Goal: Use online tool/utility: Utilize a website feature to perform a specific function

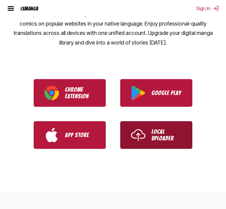
scroll to position [200, 0]
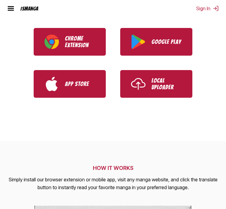
drag, startPoint x: 148, startPoint y: 90, endPoint x: 141, endPoint y: 3, distance: 86.9
click at [148, 90] on link "Local Uploader" at bounding box center [156, 84] width 72 height 28
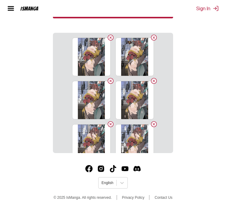
scroll to position [144, 0]
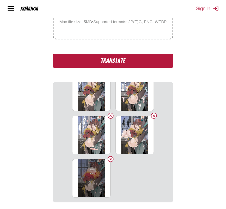
click at [138, 63] on button "Translate" at bounding box center [113, 61] width 120 height 14
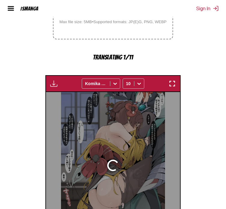
scroll to position [186, 0]
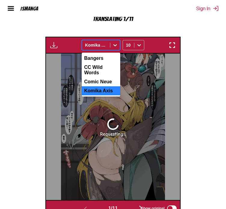
click at [96, 43] on div at bounding box center [96, 45] width 22 height 6
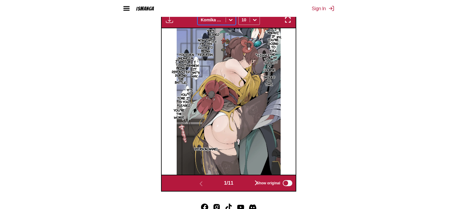
scroll to position [201, 0]
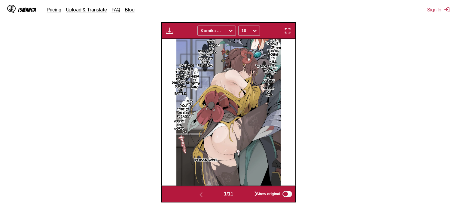
click at [226, 32] on img "button" at bounding box center [287, 30] width 7 height 7
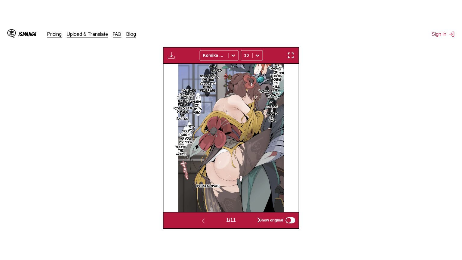
scroll to position [70, 0]
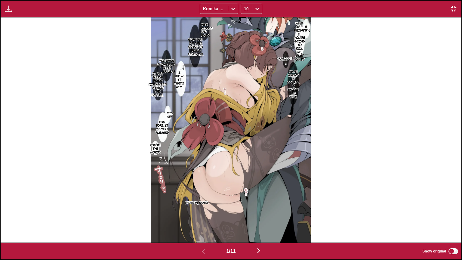
click at [206, 34] on p "She's undressed and sweaty..." at bounding box center [204, 29] width 20 height 17
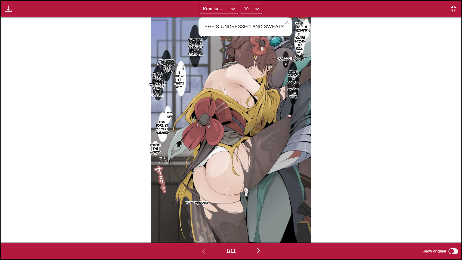
click at [226, 22] on icon "close-tooltip" at bounding box center [287, 22] width 4 height 4
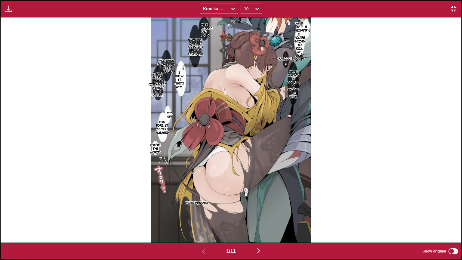
click at [170, 59] on p "You even showed me your underwear..." at bounding box center [166, 65] width 21 height 17
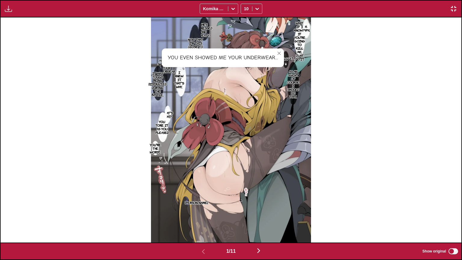
click at [226, 53] on icon "close-tooltip" at bounding box center [278, 53] width 3 height 3
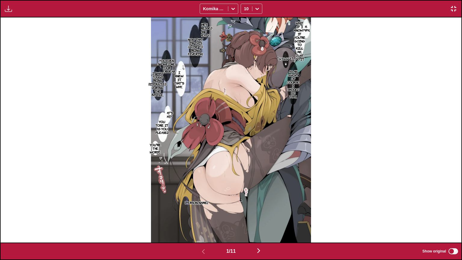
click at [226, 31] on p "H-Hmph..." at bounding box center [306, 28] width 10 height 10
click at [226, 23] on icon "close-tooltip" at bounding box center [328, 22] width 4 height 4
click at [226, 38] on p "What if I know? If you're going to kill me, just do it." at bounding box center [300, 41] width 14 height 42
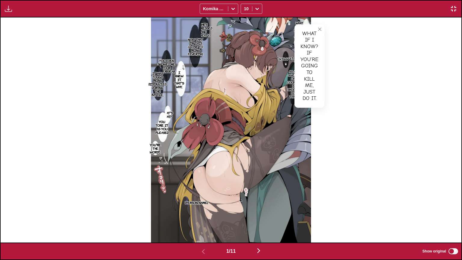
click at [226, 25] on button "close-tooltip" at bounding box center [320, 29] width 10 height 10
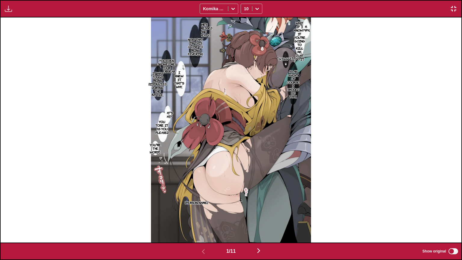
click at [173, 111] on p "What's that...?" at bounding box center [167, 115] width 13 height 10
click at [209, 111] on icon "close-tooltip" at bounding box center [209, 110] width 4 height 4
drag, startPoint x: 161, startPoint y: 88, endPoint x: 158, endPoint y: 84, distance: 4.5
click at [160, 87] on p "It was tough being distracted during the battle..." at bounding box center [157, 84] width 20 height 28
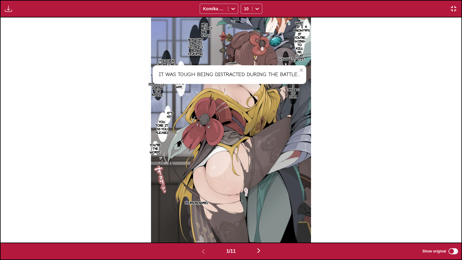
click at [226, 69] on icon "close-tooltip" at bounding box center [301, 70] width 4 height 4
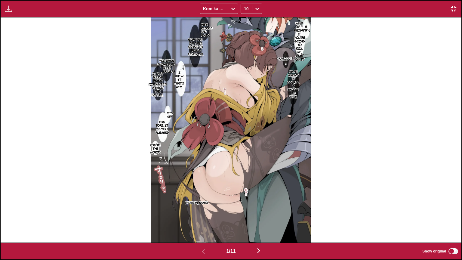
click at [226, 209] on img "button" at bounding box center [258, 250] width 7 height 7
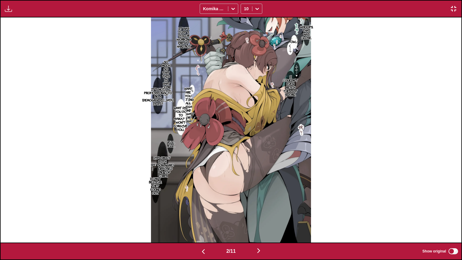
click at [204, 209] on img "button" at bounding box center [203, 251] width 7 height 7
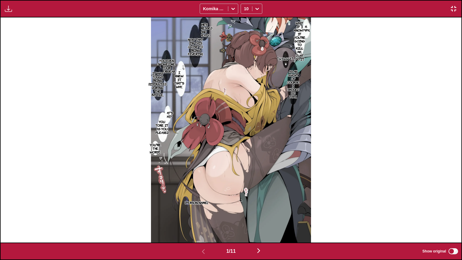
click at [226, 209] on img "button" at bounding box center [258, 250] width 7 height 7
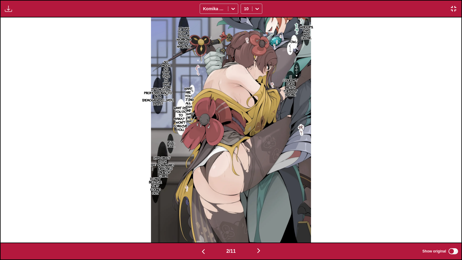
click at [226, 6] on img "button" at bounding box center [453, 8] width 7 height 7
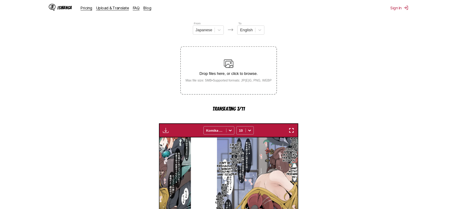
scroll to position [0, 134]
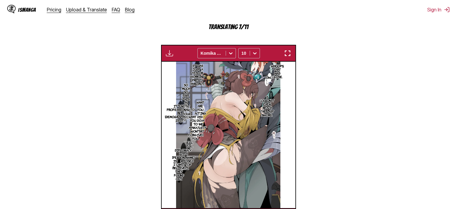
click at [226, 89] on section "From Japanese To English Drop files here, or click to browse. Max file size: 5M…" at bounding box center [229, 71] width 448 height 307
click at [226, 55] on img "button" at bounding box center [287, 53] width 7 height 7
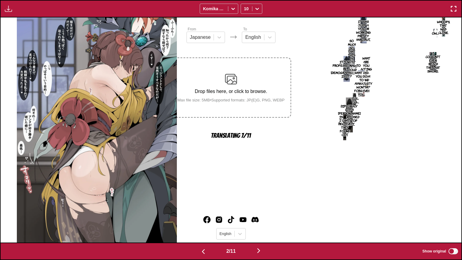
scroll to position [0, 460]
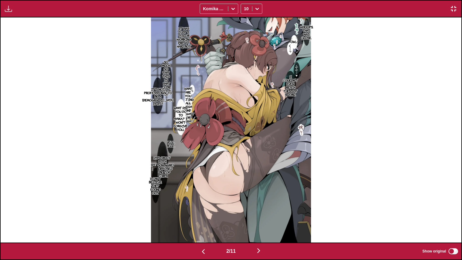
click at [188, 32] on p "It was just a tailor working pretty hard, but..." at bounding box center [183, 37] width 17 height 24
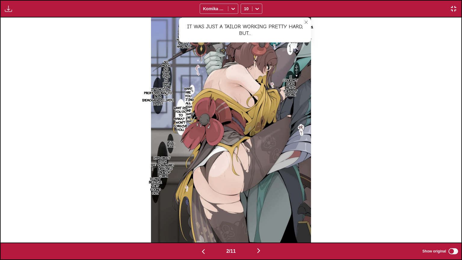
click at [226, 22] on button "close-tooltip" at bounding box center [306, 22] width 10 height 10
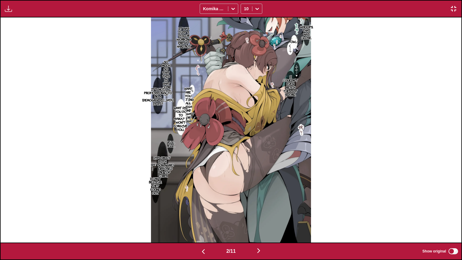
click at [190, 96] on p "What are you acting all high and mighty for? Ugh." at bounding box center [188, 104] width 14 height 38
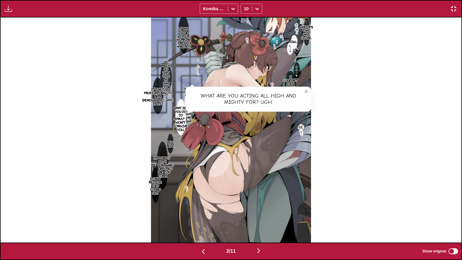
click at [226, 93] on icon "close-tooltip" at bounding box center [306, 91] width 4 height 4
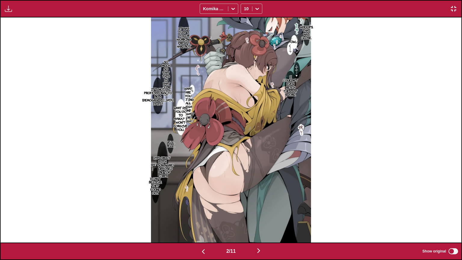
click at [192, 107] on p "What are you acting all high and mighty for? Ugh." at bounding box center [188, 104] width 14 height 38
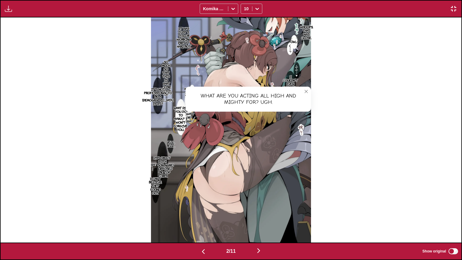
click at [226, 91] on icon "close-tooltip" at bounding box center [306, 91] width 4 height 4
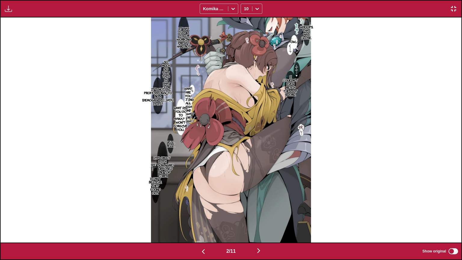
click at [180, 116] on p "What did you do to Ayaka...? I won't forgive you..." at bounding box center [180, 119] width 17 height 28
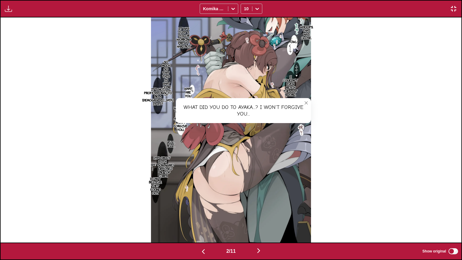
click at [226, 101] on icon "close-tooltip" at bounding box center [306, 103] width 4 height 4
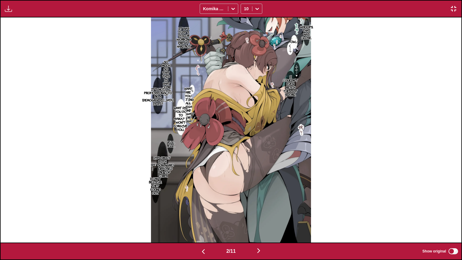
click at [162, 68] on p "So much so that this is what you're proud of." at bounding box center [166, 78] width 14 height 38
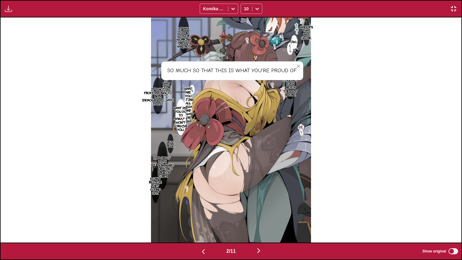
click at [226, 68] on button "close-tooltip" at bounding box center [298, 66] width 10 height 10
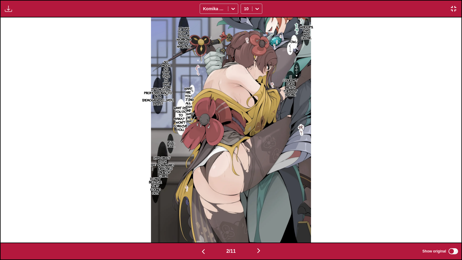
click at [157, 94] on p "It's not professional to be a [DEMOGRAPHIC_DATA], is it?" at bounding box center [158, 96] width 34 height 20
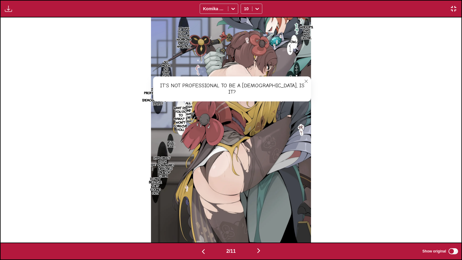
click at [226, 82] on icon "close-tooltip" at bounding box center [305, 80] width 3 height 3
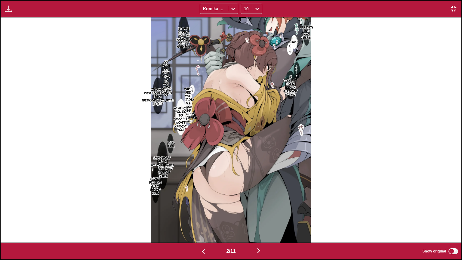
click at [163, 156] on p "Diplomacy with [PERSON_NAME] is supposed to be top secret..." at bounding box center [162, 166] width 25 height 24
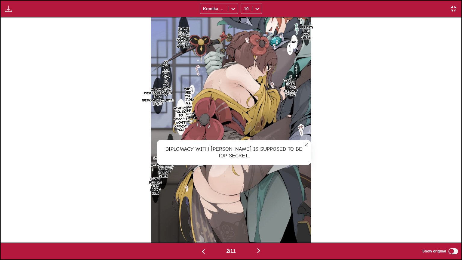
click at [226, 145] on icon "close-tooltip" at bounding box center [306, 144] width 4 height 4
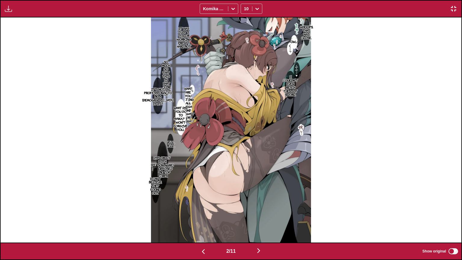
click at [226, 209] on img "button" at bounding box center [258, 250] width 7 height 7
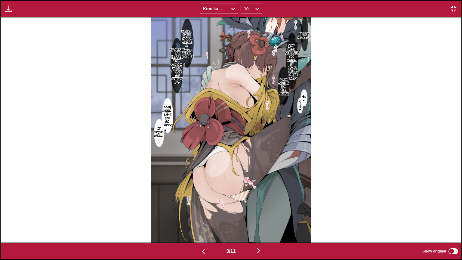
click at [226, 209] on img "button" at bounding box center [258, 250] width 7 height 7
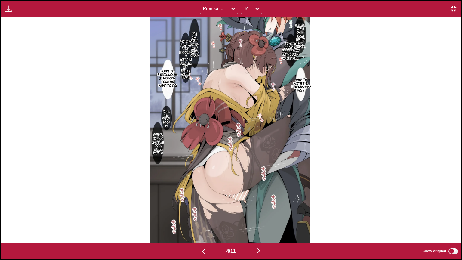
click at [226, 209] on img "button" at bounding box center [258, 250] width 7 height 7
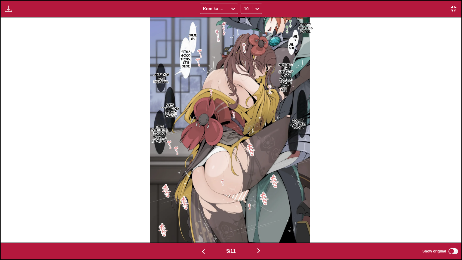
click at [226, 209] on img "button" at bounding box center [258, 250] width 7 height 7
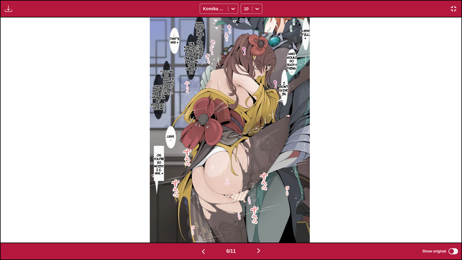
click at [226, 209] on img "button" at bounding box center [258, 250] width 7 height 7
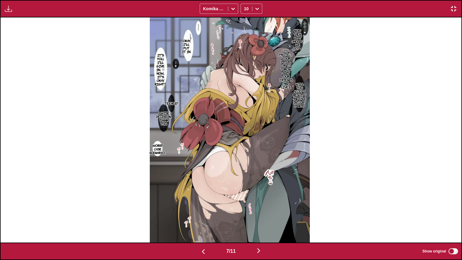
click at [226, 209] on img "button" at bounding box center [258, 250] width 7 height 7
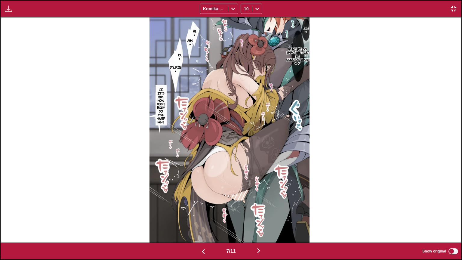
click at [226, 209] on img "button" at bounding box center [258, 250] width 7 height 7
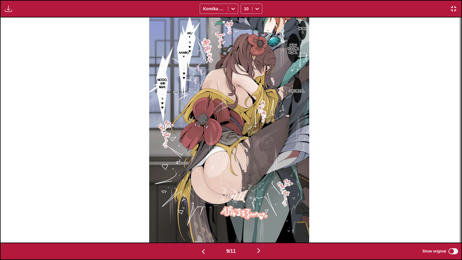
click at [226, 209] on img "button" at bounding box center [258, 250] width 7 height 7
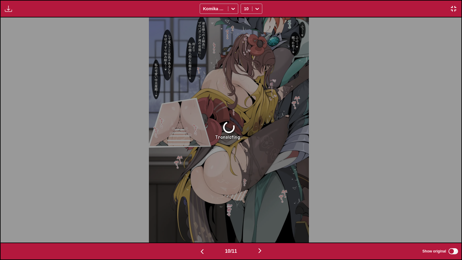
click at [226, 209] on img "button" at bounding box center [259, 250] width 7 height 7
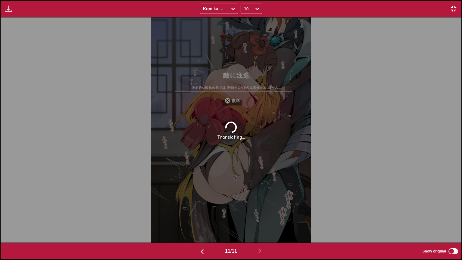
click at [201, 209] on img "button" at bounding box center [201, 251] width 7 height 7
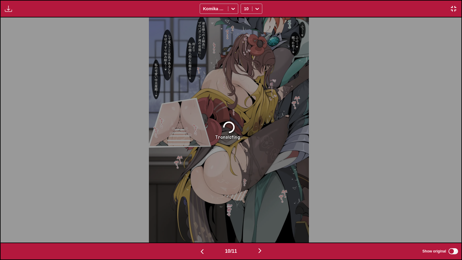
click at [201, 209] on img "button" at bounding box center [201, 251] width 7 height 7
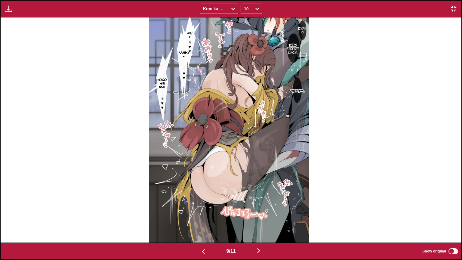
click at [201, 209] on img "button" at bounding box center [203, 251] width 7 height 7
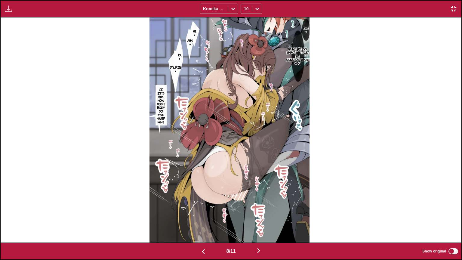
click at [201, 209] on img "button" at bounding box center [203, 251] width 7 height 7
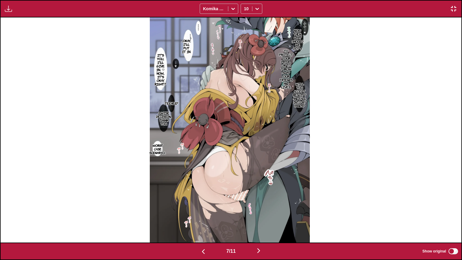
click at [226, 209] on img "button" at bounding box center [258, 250] width 7 height 7
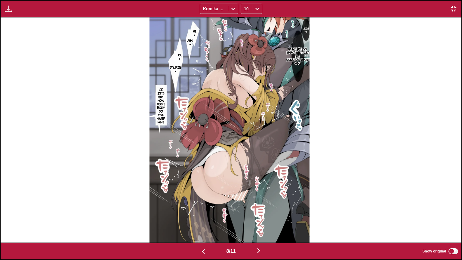
click at [181, 54] on p "No... ♥" at bounding box center [180, 57] width 8 height 10
click at [200, 48] on icon "close-tooltip" at bounding box center [199, 48] width 4 height 4
click at [226, 209] on img "button" at bounding box center [258, 250] width 7 height 7
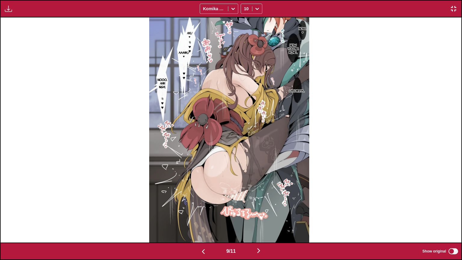
click at [226, 209] on img "button" at bounding box center [258, 250] width 7 height 7
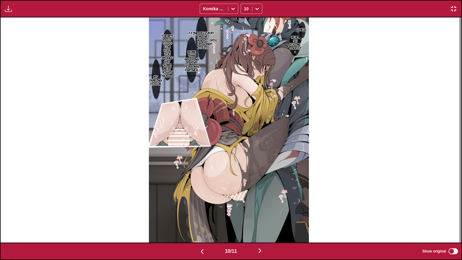
click at [206, 42] on p "A fine delivery for the [DEMOGRAPHIC_DATA], a propaganda outfit..." at bounding box center [202, 40] width 34 height 20
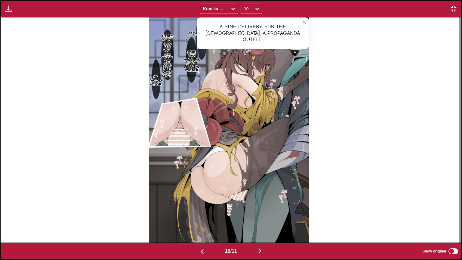
click at [226, 19] on button "close-tooltip" at bounding box center [304, 22] width 10 height 10
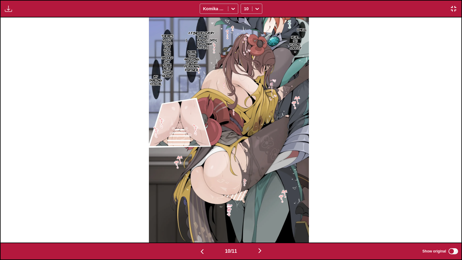
click at [226, 209] on img "button" at bounding box center [259, 250] width 7 height 7
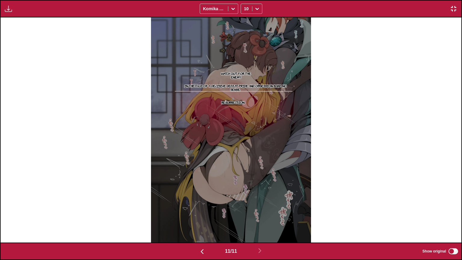
click at [205, 209] on div "11 / 11 Show original" at bounding box center [231, 250] width 462 height 17
click at [204, 209] on div "11 / 11 Show original" at bounding box center [231, 250] width 462 height 17
click at [201, 209] on img "button" at bounding box center [201, 251] width 7 height 7
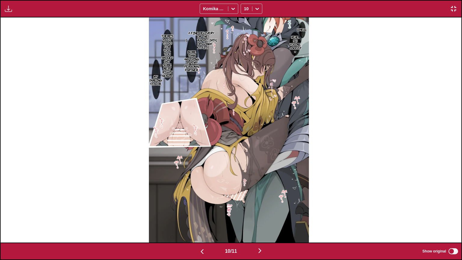
click at [201, 209] on img "button" at bounding box center [201, 251] width 7 height 7
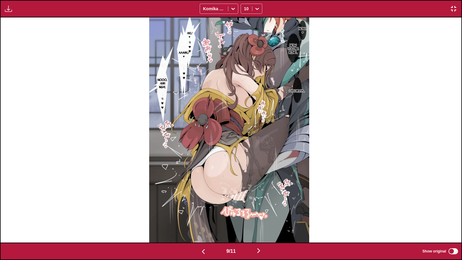
click at [201, 209] on img "button" at bounding box center [203, 251] width 7 height 7
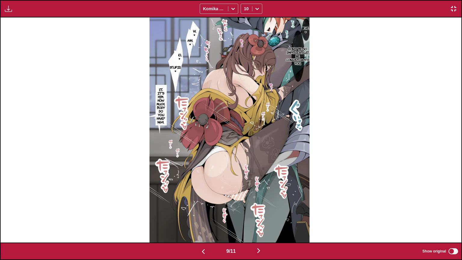
click at [201, 209] on img "button" at bounding box center [203, 251] width 7 height 7
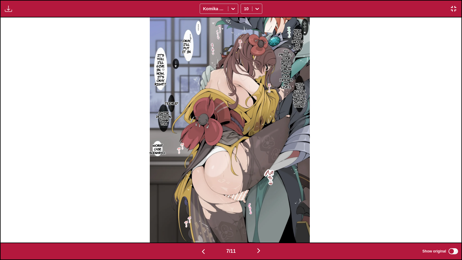
click at [201, 209] on img "button" at bounding box center [203, 251] width 7 height 7
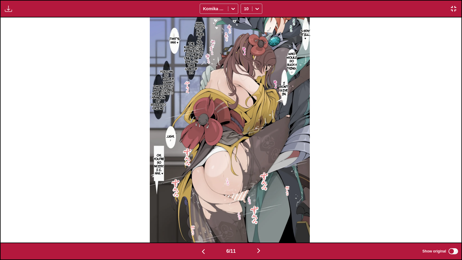
click at [201, 209] on img "button" at bounding box center [203, 251] width 7 height 7
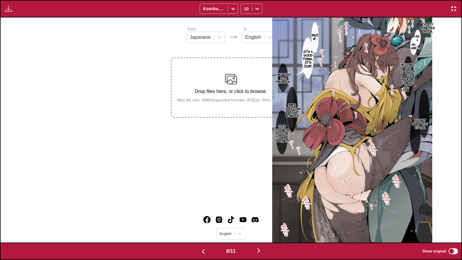
click at [201, 209] on img "button" at bounding box center [203, 251] width 7 height 7
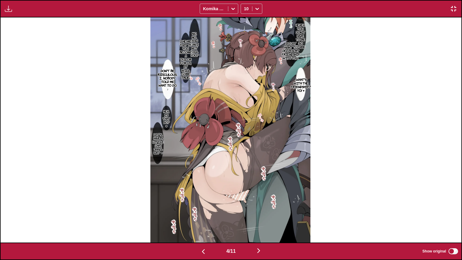
click at [201, 209] on img "button" at bounding box center [203, 251] width 7 height 7
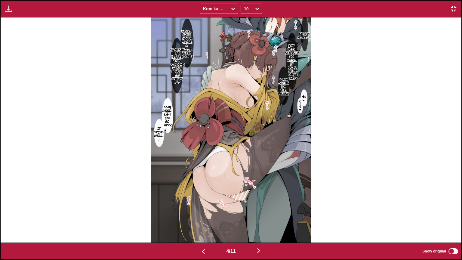
click at [201, 209] on img "button" at bounding box center [203, 251] width 7 height 7
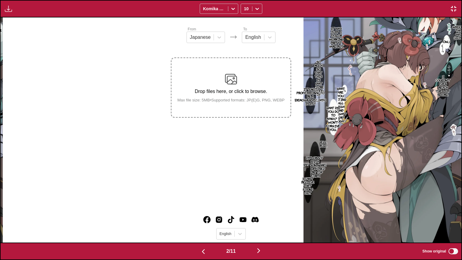
click at [201, 209] on img "button" at bounding box center [203, 251] width 7 height 7
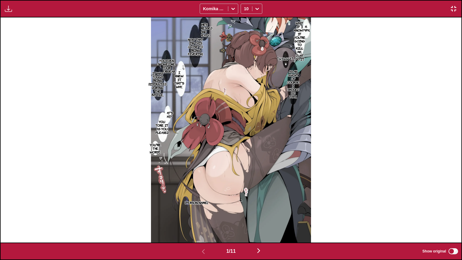
click at [226, 209] on img "button" at bounding box center [258, 250] width 7 height 7
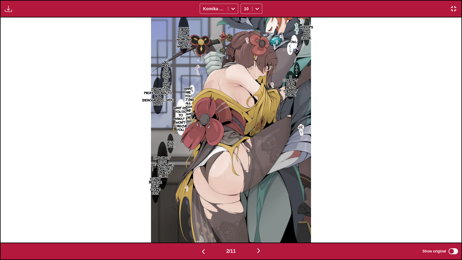
click at [203, 209] on img "button" at bounding box center [203, 251] width 7 height 7
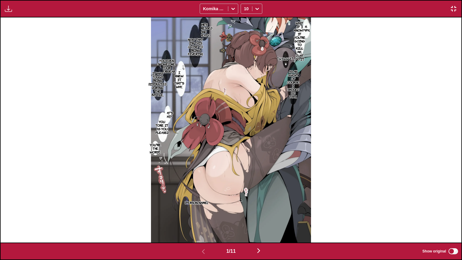
click at [226, 209] on img "button" at bounding box center [258, 250] width 7 height 7
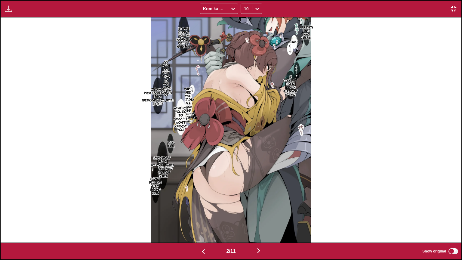
click at [226, 209] on img "button" at bounding box center [258, 250] width 7 height 7
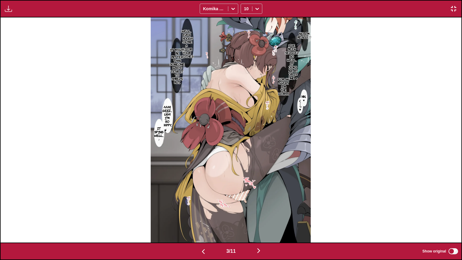
click at [226, 52] on p "I've been seduced so well... It looks like my job is done. ♥" at bounding box center [292, 61] width 16 height 38
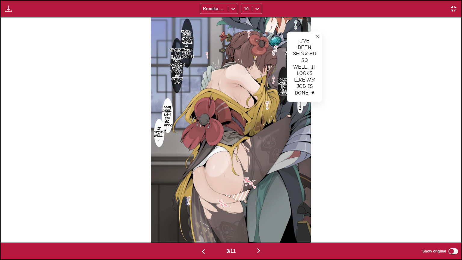
click at [226, 35] on icon "close-tooltip" at bounding box center [317, 36] width 4 height 4
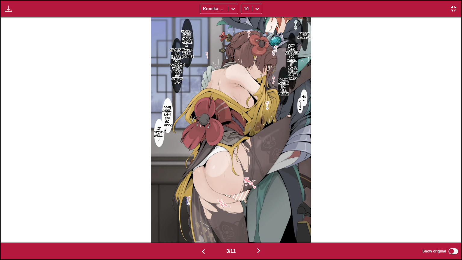
click at [191, 36] on p "Well... Even though you're a tailor, your clothes" at bounding box center [187, 43] width 16 height 31
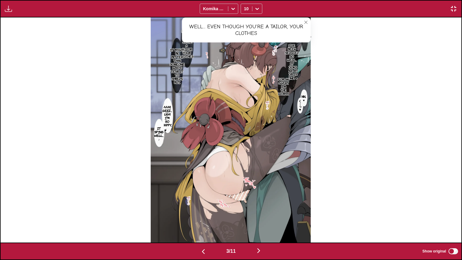
click at [226, 22] on button "close-tooltip" at bounding box center [306, 22] width 10 height 10
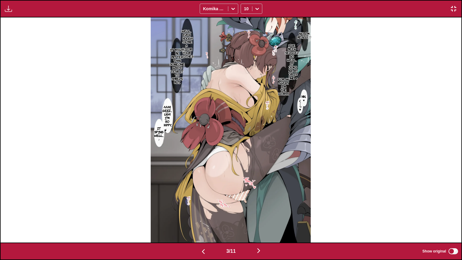
click at [176, 64] on p "It might be better than someone who'd tear it to shreds, but..." at bounding box center [177, 66] width 17 height 38
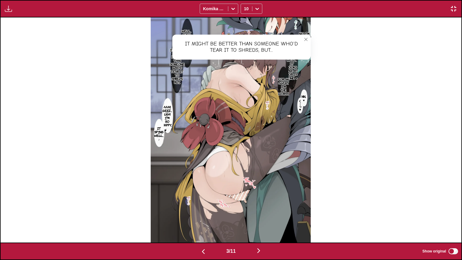
click at [226, 36] on button "close-tooltip" at bounding box center [306, 40] width 10 height 10
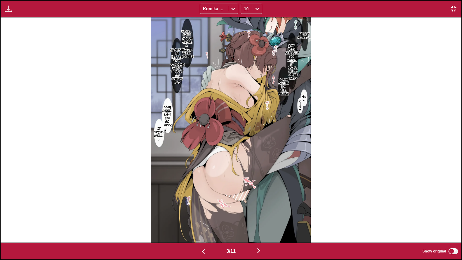
click at [226, 209] on img "button" at bounding box center [258, 250] width 7 height 7
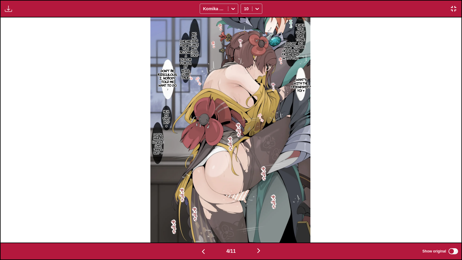
click at [226, 29] on p "Heheh... You don't have to be so tense." at bounding box center [300, 36] width 13 height 28
click at [226, 22] on icon "close-tooltip" at bounding box center [323, 22] width 4 height 4
click at [226, 53] on p "I just want to deepen my friendship with you..." at bounding box center [290, 50] width 20 height 20
click at [226, 39] on button "close-tooltip" at bounding box center [324, 39] width 10 height 10
click at [196, 37] on p "No, no... How can I not kill you?" at bounding box center [194, 44] width 11 height 28
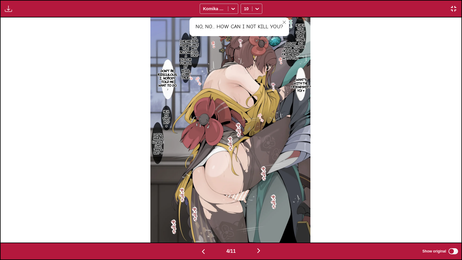
click at [226, 24] on icon "close-tooltip" at bounding box center [284, 22] width 4 height 4
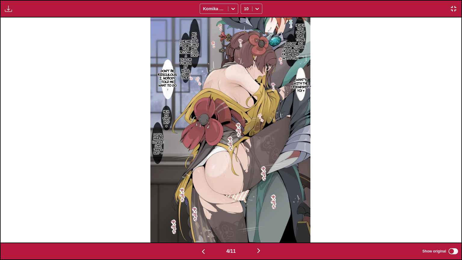
click at [186, 63] on p "I heard that if you become a tailor for us, it will come true..." at bounding box center [185, 59] width 15 height 42
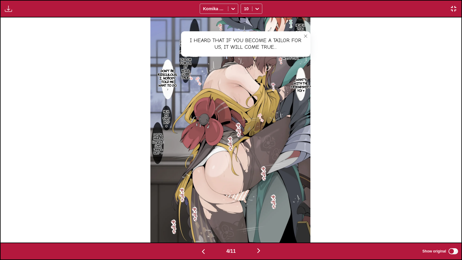
click at [226, 36] on icon "close-tooltip" at bounding box center [305, 36] width 4 height 4
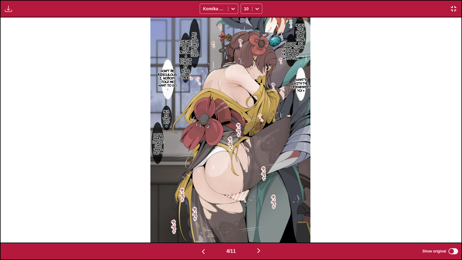
click at [226, 209] on img "button" at bounding box center [258, 250] width 7 height 7
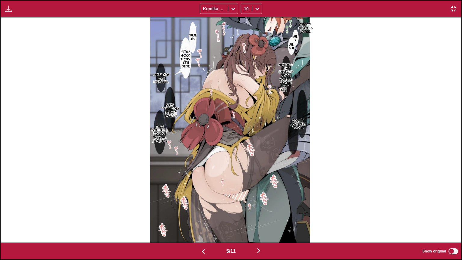
click at [205, 209] on img "button" at bounding box center [203, 251] width 7 height 7
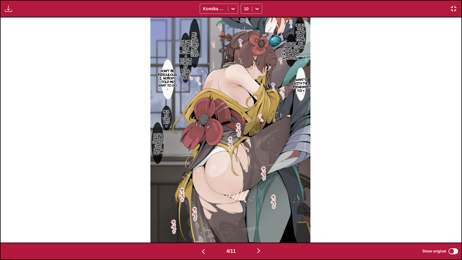
click at [226, 209] on button "button" at bounding box center [258, 250] width 36 height 9
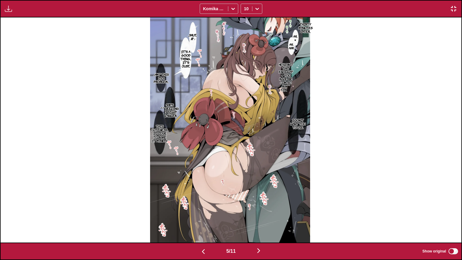
click at [226, 80] on p "Hey, isn't that enough? ♥ You made me cum so many times..." at bounding box center [285, 76] width 17 height 31
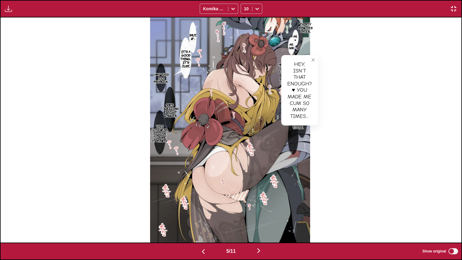
click at [226, 58] on button "close-tooltip" at bounding box center [313, 60] width 10 height 10
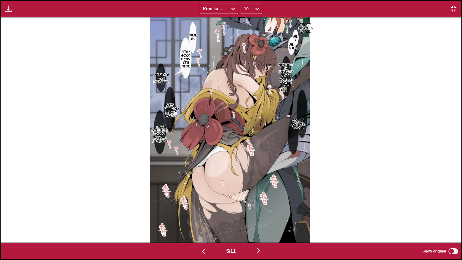
click at [174, 110] on p "She's squeezing me tight in anger..." at bounding box center [169, 110] width 21 height 17
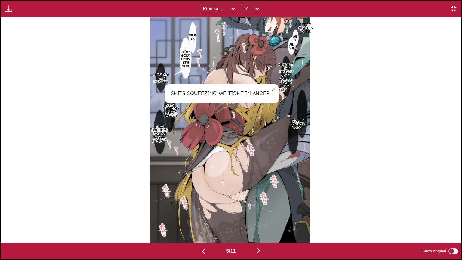
click at [226, 90] on icon "close-tooltip" at bounding box center [273, 89] width 4 height 4
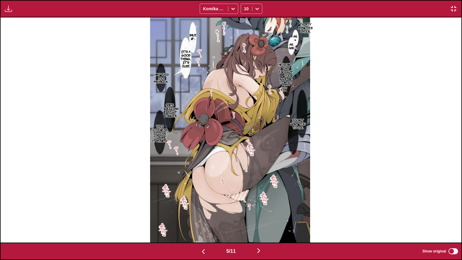
click at [226, 209] on img "button" at bounding box center [258, 250] width 7 height 7
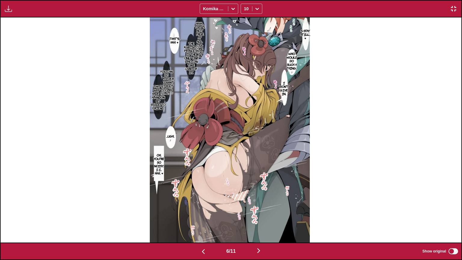
click at [200, 28] on p "Haha... That's not true at all. I'll take you on." at bounding box center [200, 39] width 12 height 38
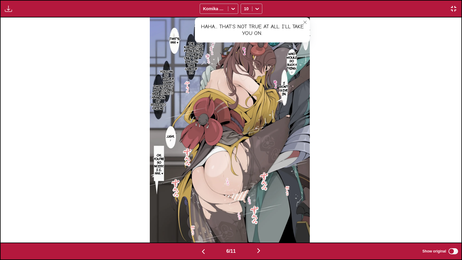
click at [226, 21] on icon "close-tooltip" at bounding box center [305, 22] width 4 height 4
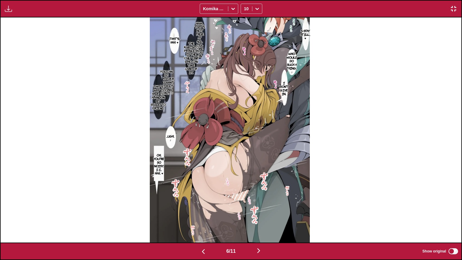
click at [190, 58] on p "The Kamisato Princess is the only one who can take care of it..." at bounding box center [191, 57] width 17 height 35
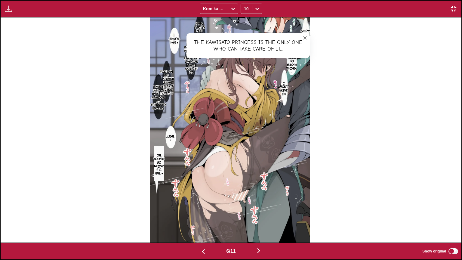
click at [226, 36] on icon "close-tooltip" at bounding box center [304, 37] width 3 height 3
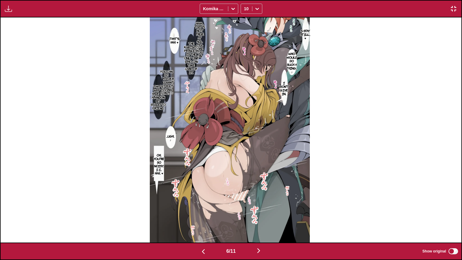
click at [192, 55] on p "The Kamisato Princess is the only one who can take care of it..." at bounding box center [191, 57] width 17 height 35
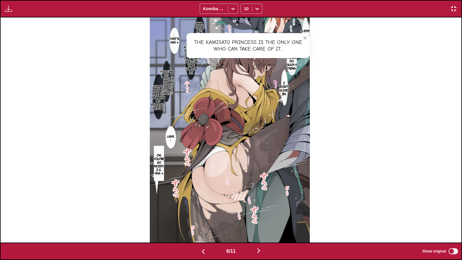
drag, startPoint x: 303, startPoint y: 38, endPoint x: 267, endPoint y: 44, distance: 36.6
click at [226, 38] on button "close-tooltip" at bounding box center [305, 38] width 10 height 10
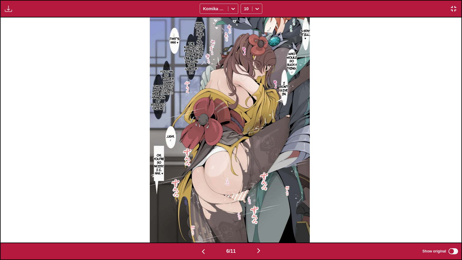
click at [172, 75] on p "You can do whatever you want without giving in, but...♡" at bounding box center [166, 82] width 18 height 28
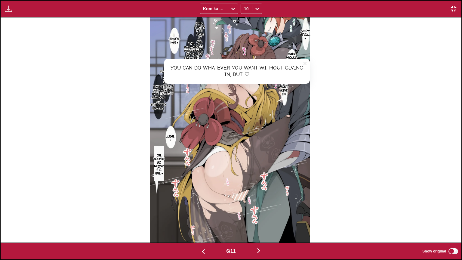
click at [226, 63] on icon "close-tooltip" at bounding box center [305, 63] width 4 height 4
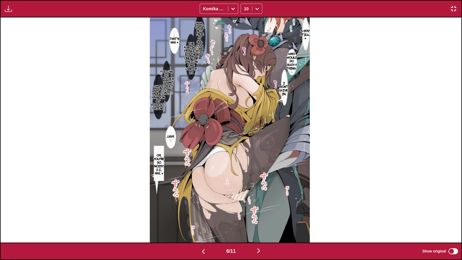
click at [158, 108] on p "That's why I have to abandon my stiletto friend..." at bounding box center [157, 97] width 17 height 28
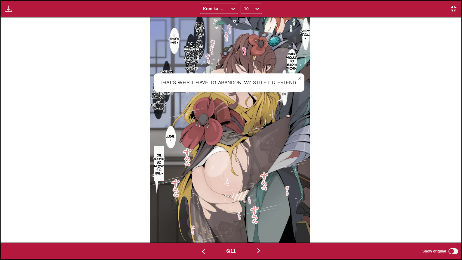
click at [226, 78] on icon "close-tooltip" at bounding box center [299, 78] width 4 height 4
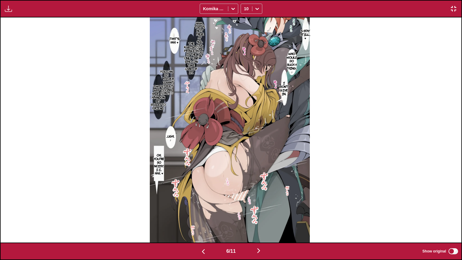
click at [226, 209] on img "button" at bounding box center [258, 250] width 7 height 7
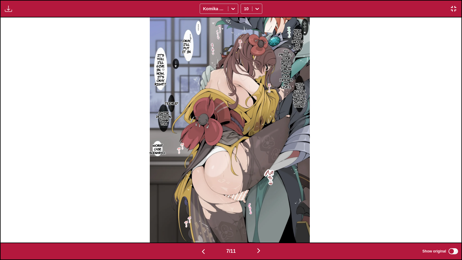
click at [226, 209] on img "button" at bounding box center [258, 250] width 7 height 7
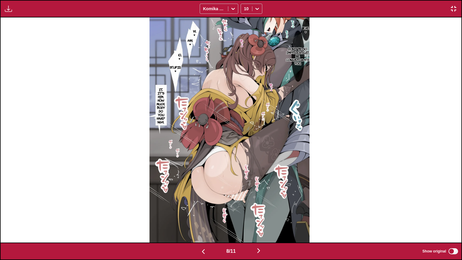
click at [226, 53] on p "Don't be so impatient. Let me congratulate you," at bounding box center [298, 56] width 26 height 20
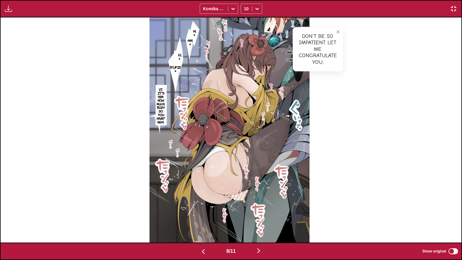
click at [226, 30] on icon "close-tooltip" at bounding box center [338, 32] width 4 height 4
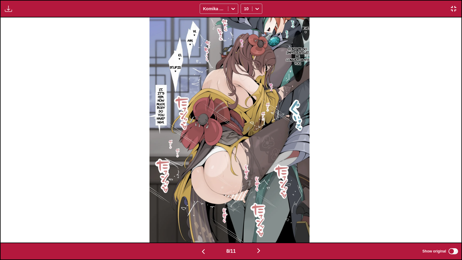
click at [226, 209] on img "button" at bounding box center [258, 250] width 7 height 7
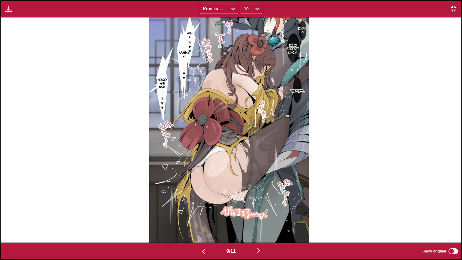
click at [226, 209] on img "button" at bounding box center [258, 250] width 7 height 7
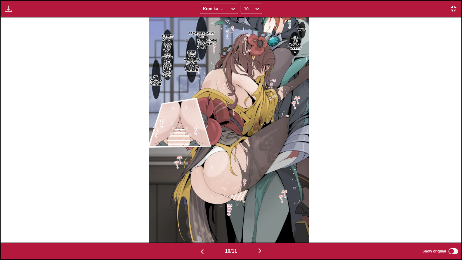
click at [226, 209] on img "button" at bounding box center [259, 250] width 7 height 7
